Goal: Information Seeking & Learning: Find specific fact

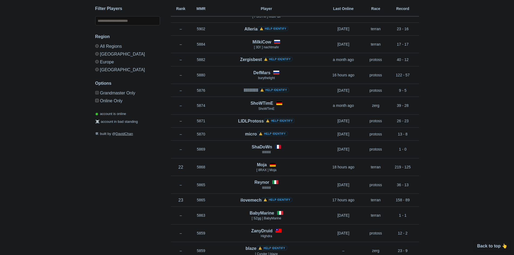
scroll to position [1539, 0]
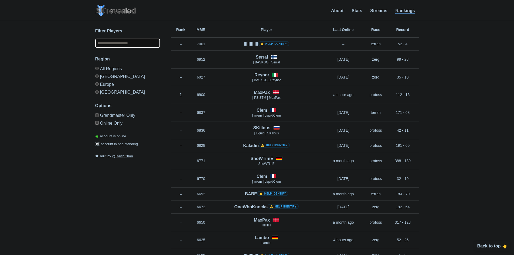
click at [110, 43] on input "text" at bounding box center [127, 43] width 65 height 9
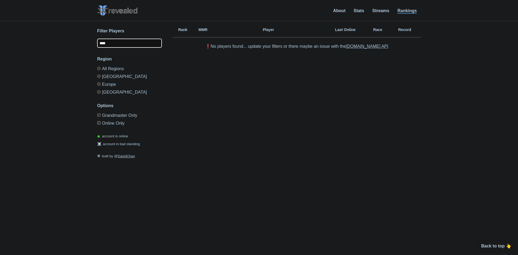
type input "****"
